Goal: Answer question/provide support

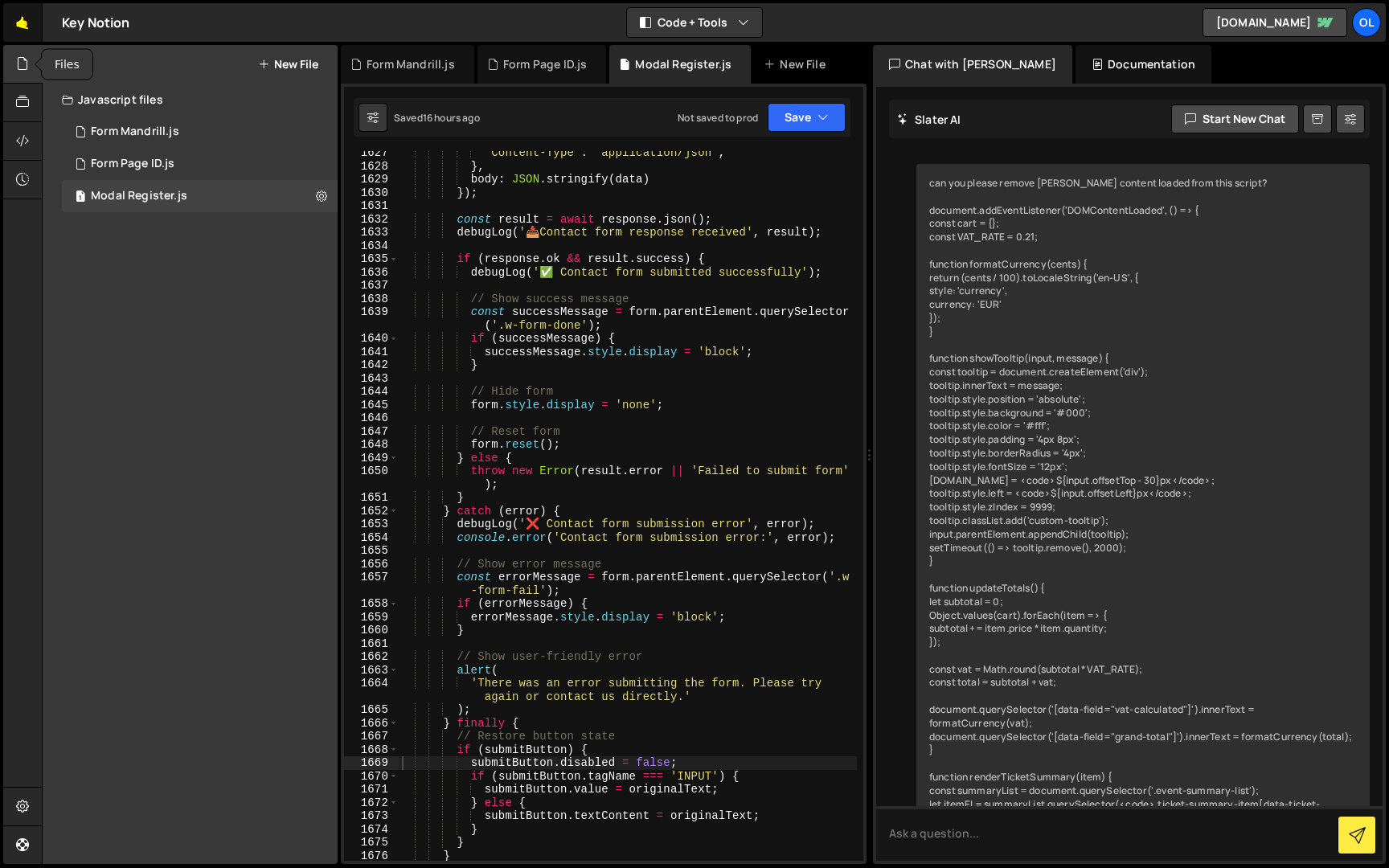
scroll to position [7110, 0]
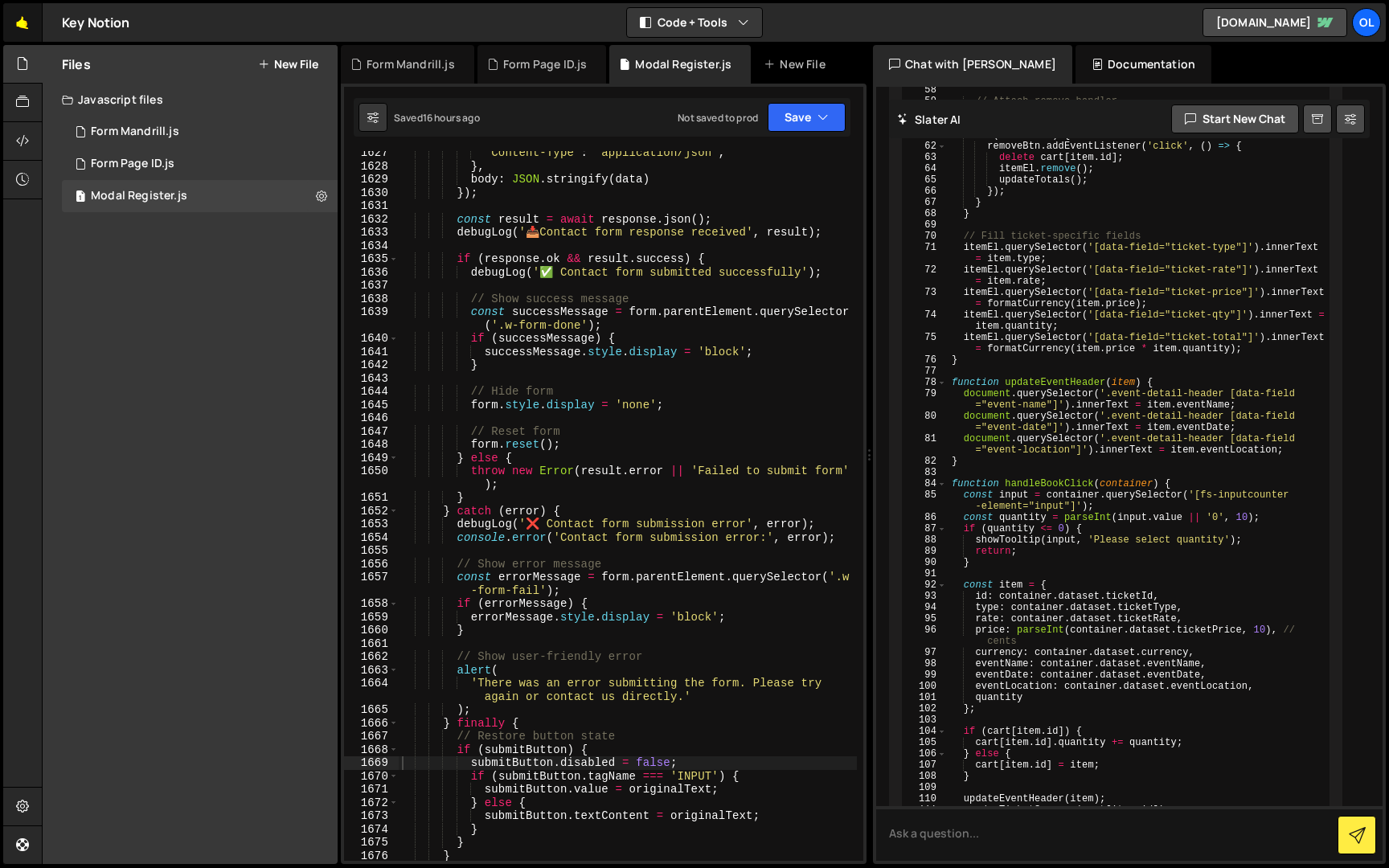
click at [28, 31] on link "🤙" at bounding box center [23, 22] width 39 height 38
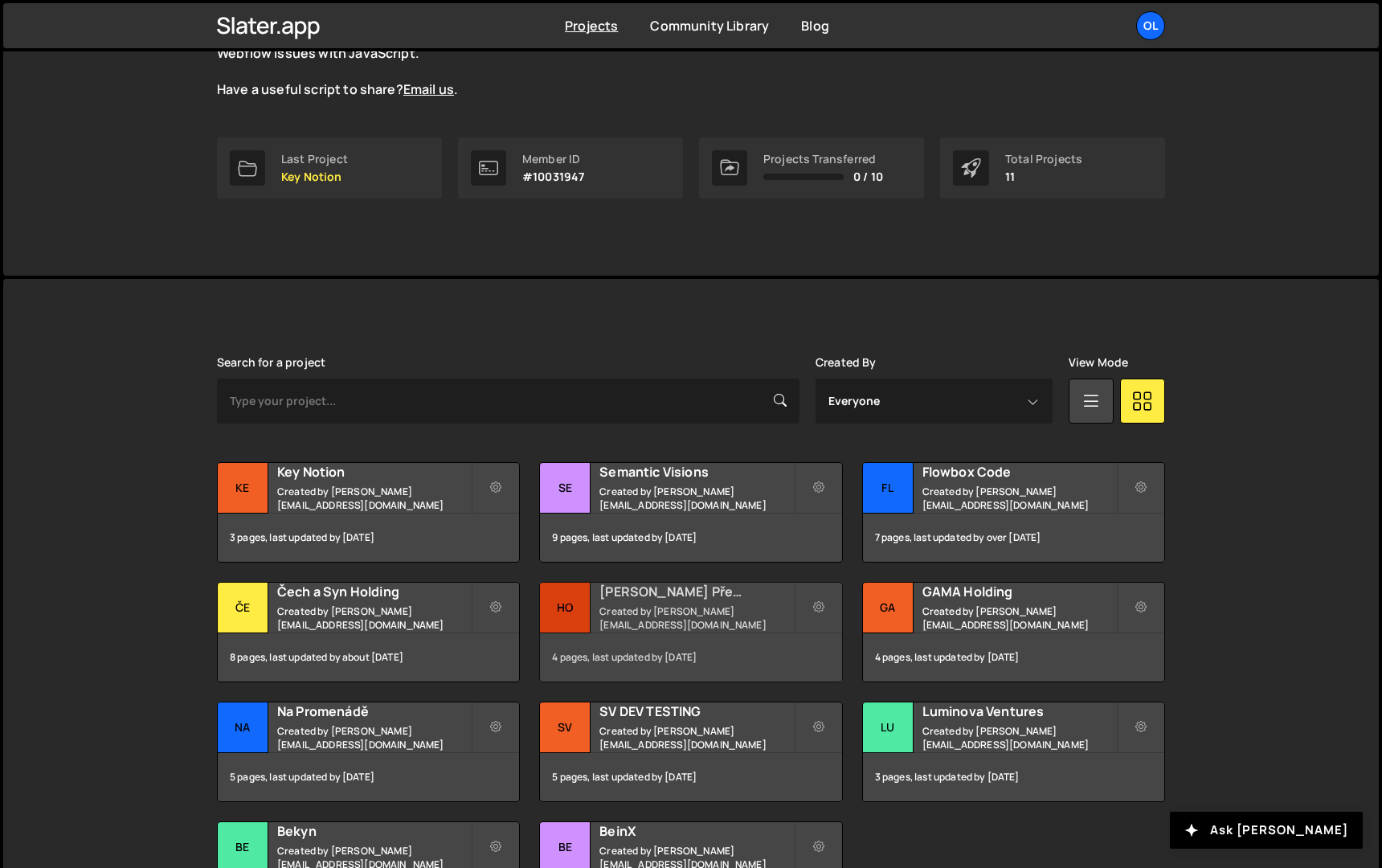
scroll to position [252, 0]
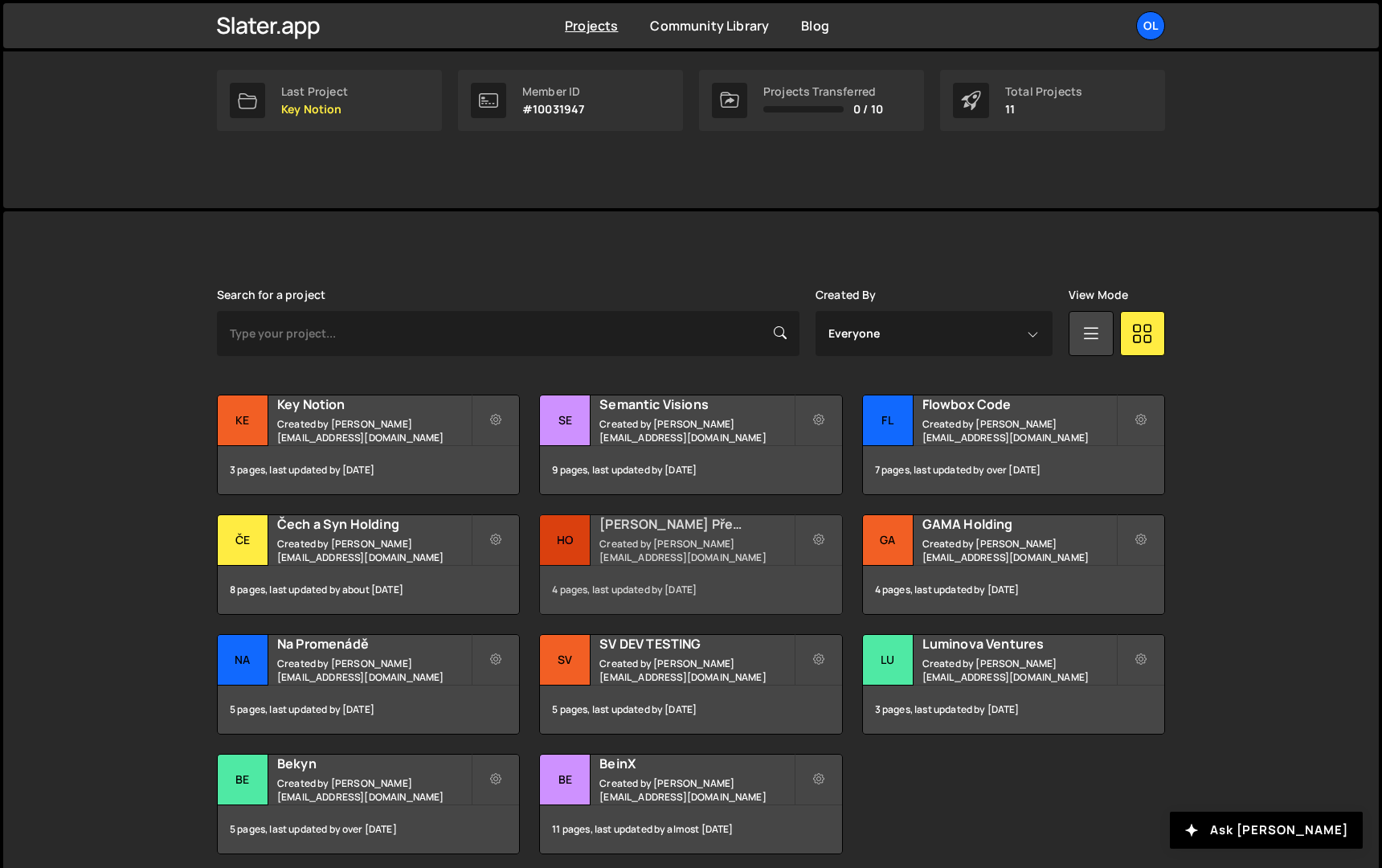
click at [643, 550] on small "Created by [PERSON_NAME][EMAIL_ADDRESS][DOMAIN_NAME]" at bounding box center [696, 550] width 193 height 28
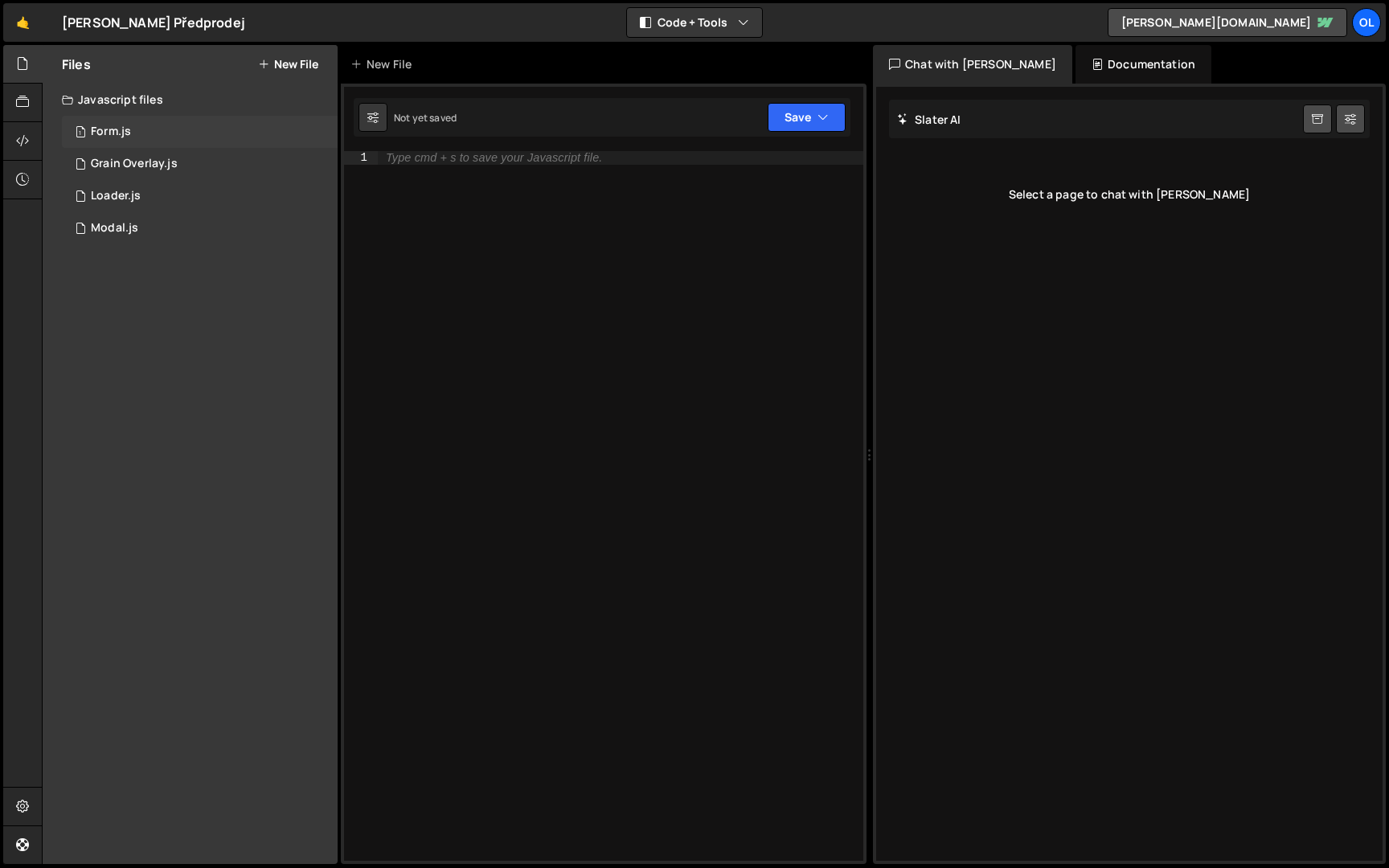
click at [161, 133] on div "1 Form.js 0" at bounding box center [200, 132] width 276 height 32
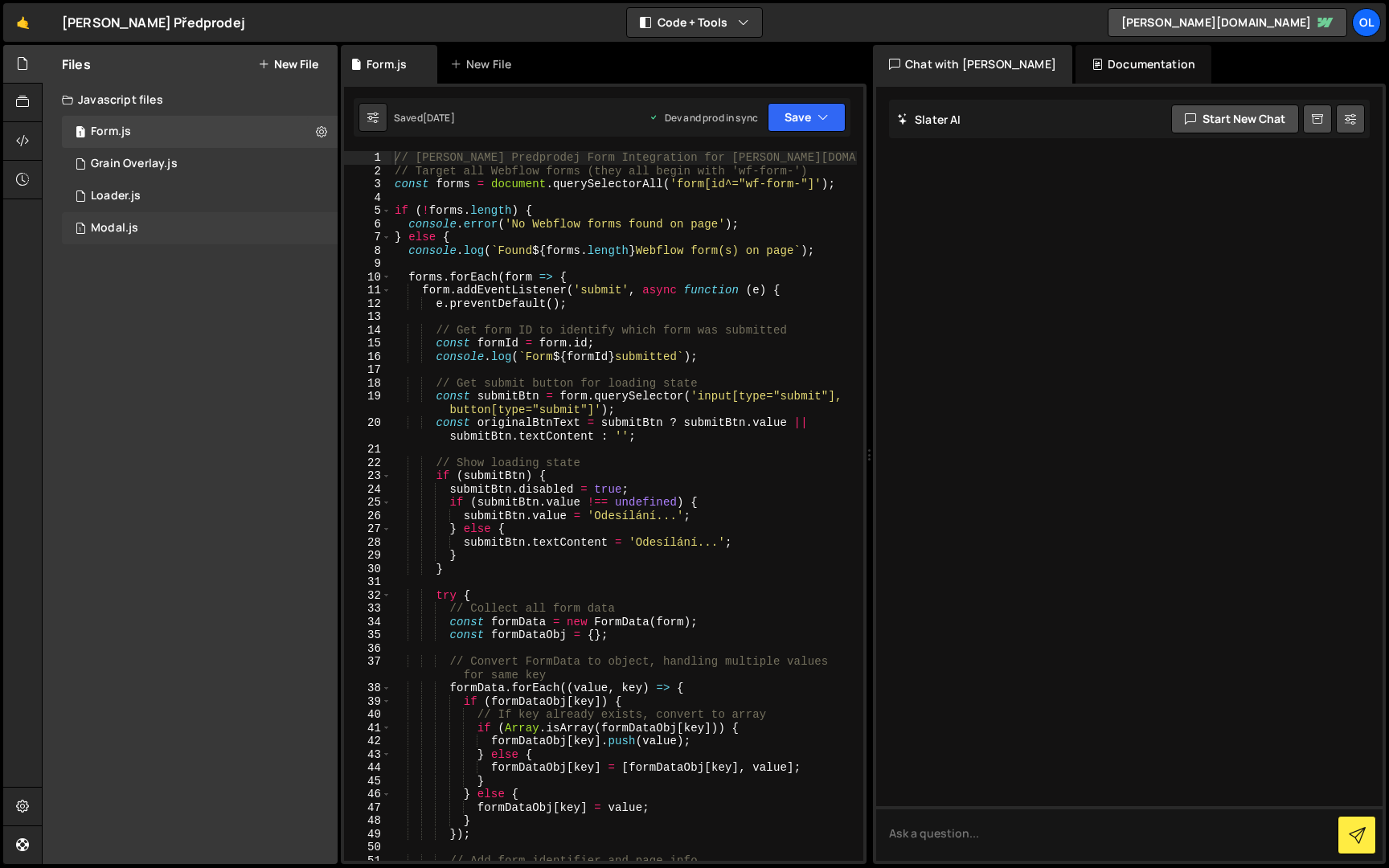
click at [161, 217] on div "1 Modal.js 0" at bounding box center [200, 228] width 276 height 32
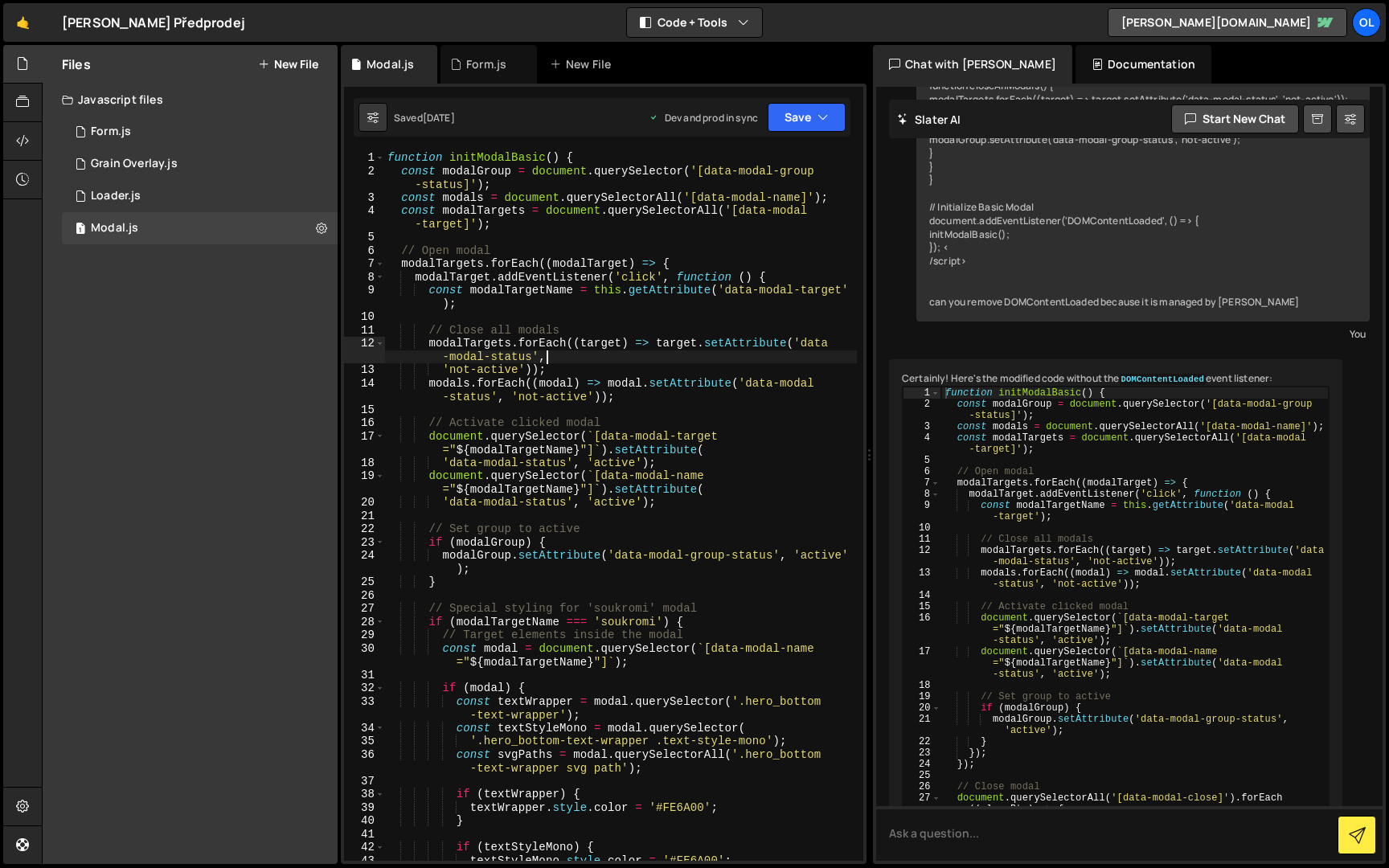
scroll to position [1120, 0]
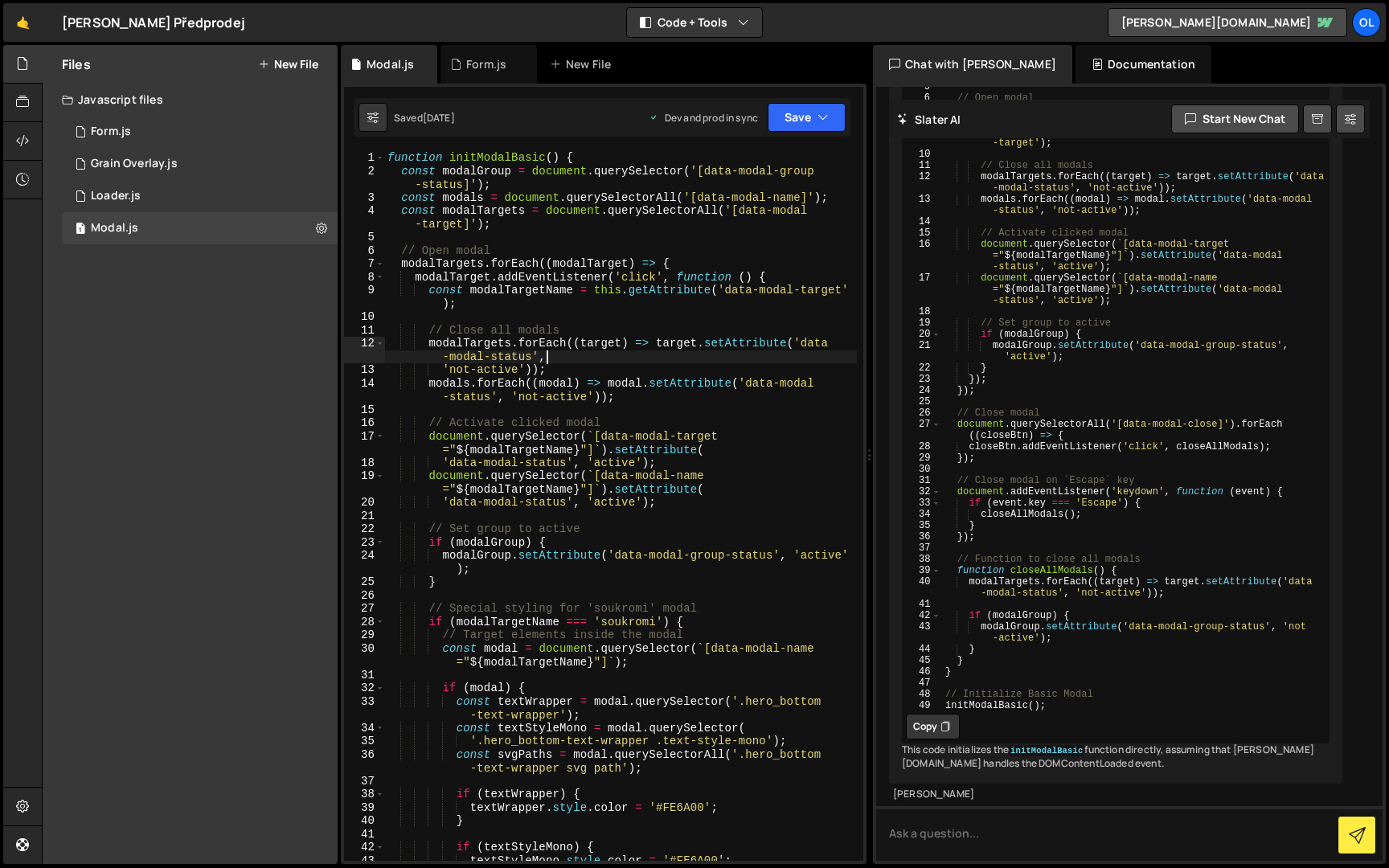
click at [665, 359] on div "function initModalBasic ( ) { const modalGroup = document . querySelector ( '[d…" at bounding box center [620, 519] width 473 height 736
type textarea "initModalBasic();"
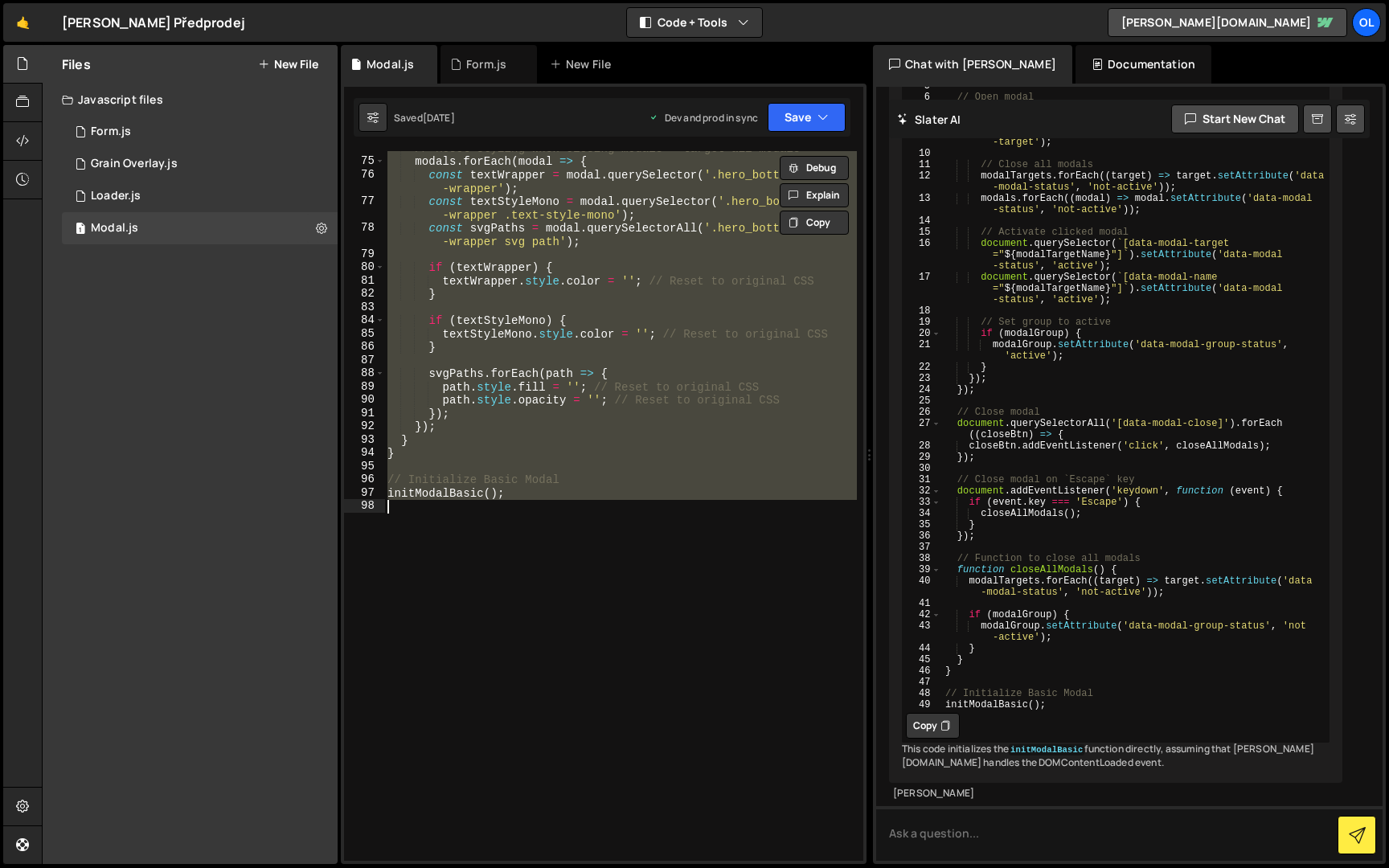
scroll to position [1163, 0]
